Goal: Information Seeking & Learning: Find specific fact

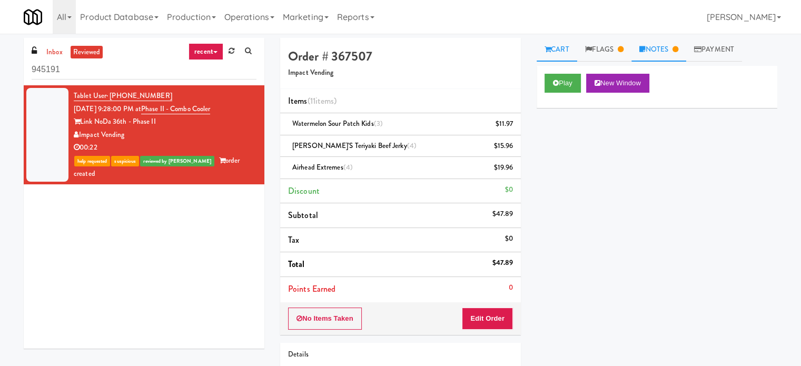
click at [672, 49] on link "Notes" at bounding box center [658, 50] width 55 height 24
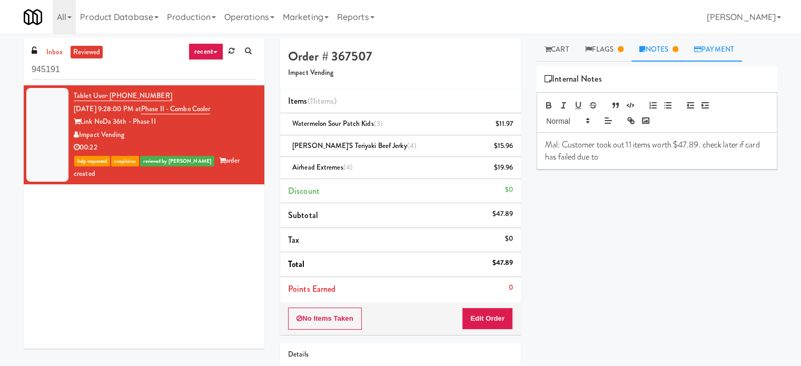
click at [720, 51] on link "Payment" at bounding box center [714, 50] width 56 height 24
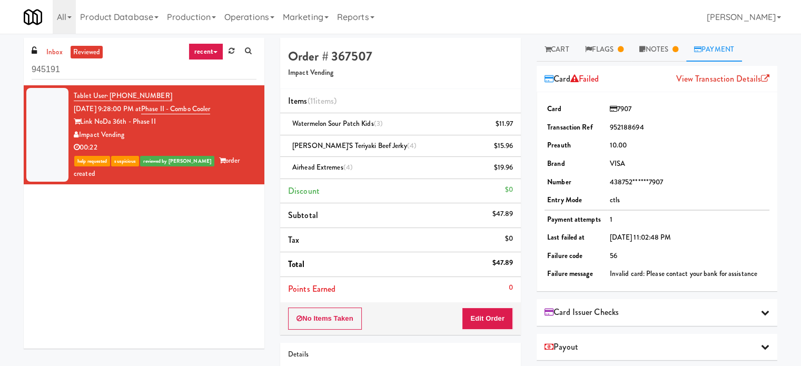
drag, startPoint x: 167, startPoint y: 92, endPoint x: 108, endPoint y: 91, distance: 59.0
click at [108, 91] on div "Tablet User · (704) 232-7430 [DATE] 9:28:00 PM at Phase II - Combo Cooler Link …" at bounding box center [165, 134] width 183 height 91
copy span "[PHONE_NUMBER]"
click at [415, 86] on div "Order # 367507 Impact Vending" at bounding box center [400, 63] width 241 height 51
click at [513, 211] on li "Subtotal $47.89" at bounding box center [400, 215] width 241 height 25
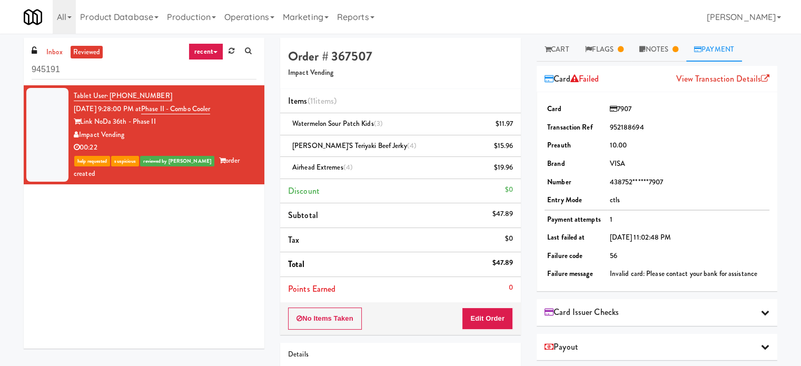
click at [510, 213] on div "$47.89" at bounding box center [502, 213] width 21 height 13
copy div "$47.89"
click at [400, 218] on li "Subtotal $47.89" at bounding box center [400, 215] width 241 height 25
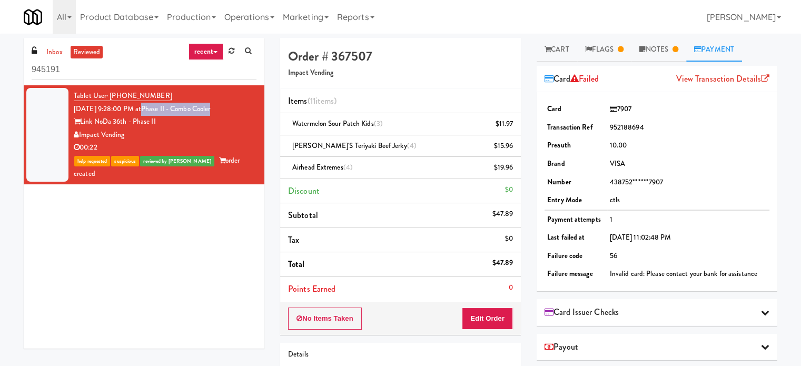
drag, startPoint x: 234, startPoint y: 107, endPoint x: 161, endPoint y: 109, distance: 73.7
click at [161, 109] on div "Tablet User · (704) 232-7430 [DATE] 9:28:00 PM at Phase II - Combo Cooler Link …" at bounding box center [165, 134] width 183 height 91
copy link "Phase II - Combo Cooler"
click at [172, 127] on div "Link NoDa 36th - Phase II" at bounding box center [165, 121] width 183 height 13
drag, startPoint x: 124, startPoint y: 133, endPoint x: 109, endPoint y: 138, distance: 15.7
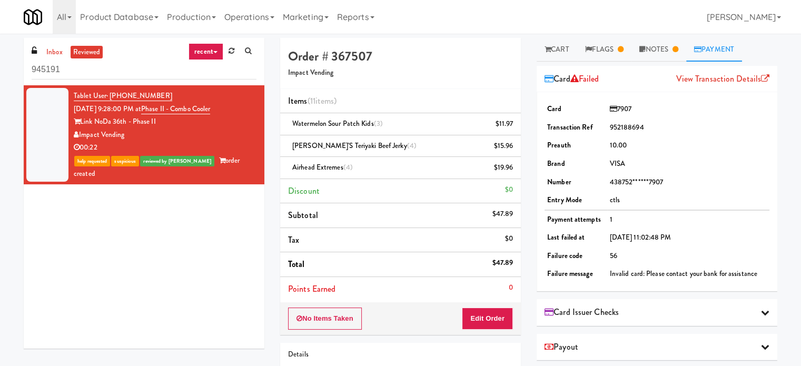
click at [81, 138] on div "Impact Vending" at bounding box center [165, 134] width 183 height 13
copy div "Impact Vending"
drag, startPoint x: 165, startPoint y: 92, endPoint x: 111, endPoint y: 92, distance: 53.7
click at [111, 92] on div "Tablet User · (704) 232-7430 [DATE] 9:28:00 PM at Phase II - Combo Cooler Link …" at bounding box center [165, 134] width 183 height 91
copy span "[PHONE_NUMBER]"
